Goal: Transaction & Acquisition: Purchase product/service

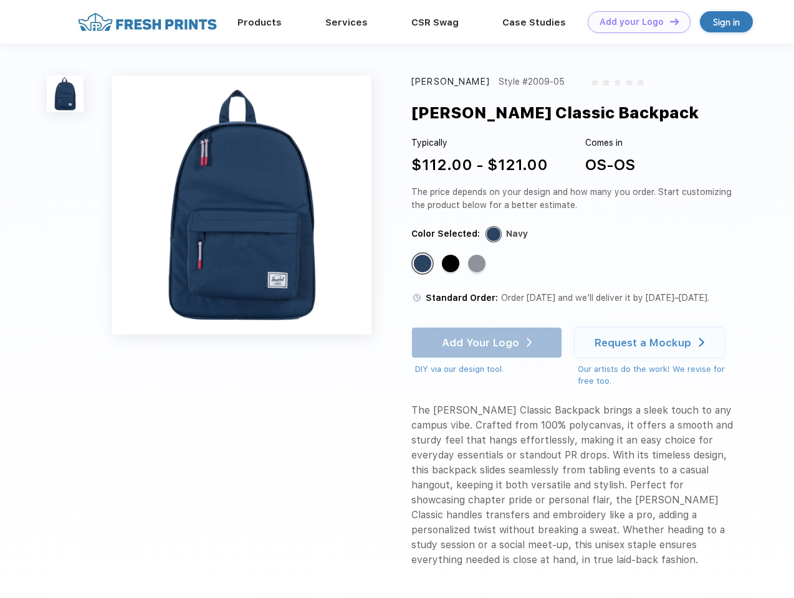
click at [634, 22] on link "Add your Logo Design Tool" at bounding box center [639, 22] width 103 height 22
click at [0, 0] on div "Design Tool" at bounding box center [0, 0] width 0 height 0
click at [669, 21] on link "Add your Logo Design Tool" at bounding box center [639, 22] width 103 height 22
click at [65, 93] on img at bounding box center [65, 93] width 37 height 37
click at [424, 264] on div "Standard Color" at bounding box center [422, 263] width 17 height 17
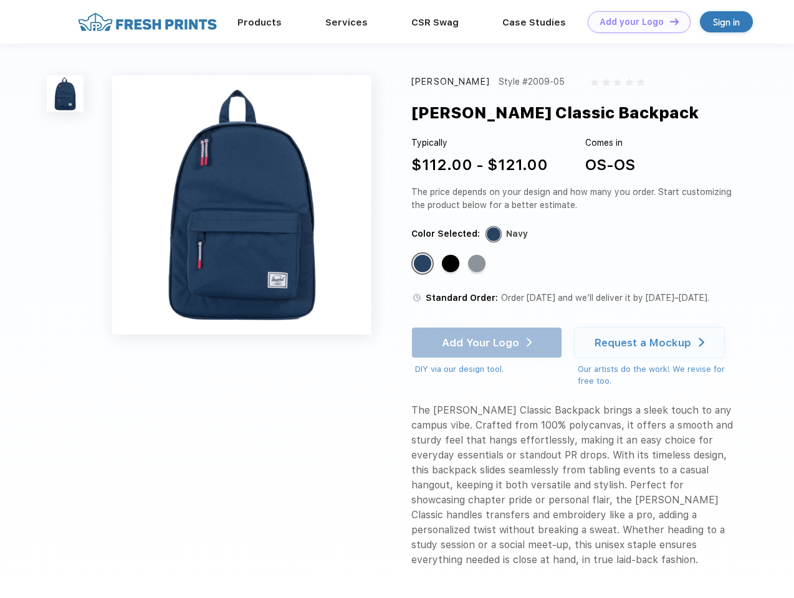
click at [452, 264] on div "Standard Color" at bounding box center [450, 263] width 17 height 17
click at [478, 264] on div "Standard Color" at bounding box center [476, 263] width 17 height 17
click at [488, 343] on div "Add Your Logo DIY via our design tool. Ah shoot! This product isn't up in our d…" at bounding box center [486, 351] width 151 height 49
click at [651, 343] on div "Request a Mockup" at bounding box center [642, 342] width 97 height 12
